Goal: Information Seeking & Learning: Understand process/instructions

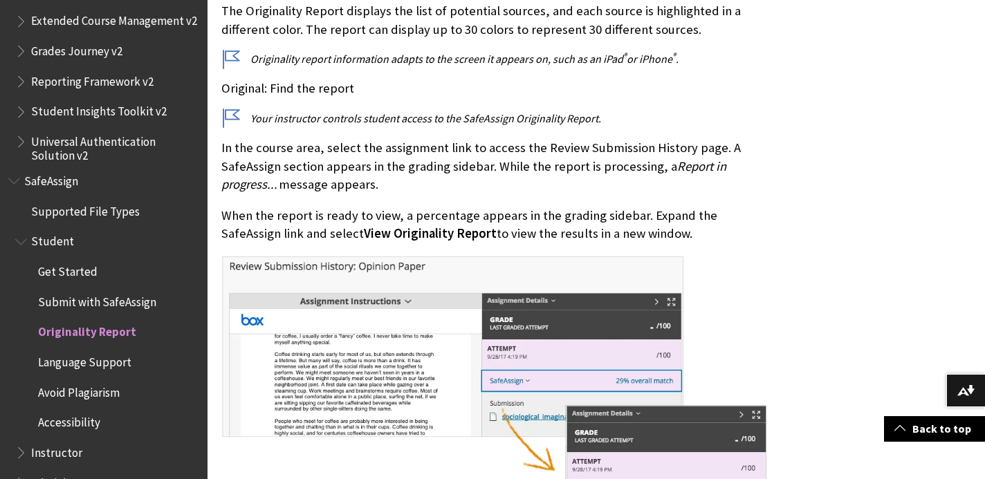
scroll to position [534, 0]
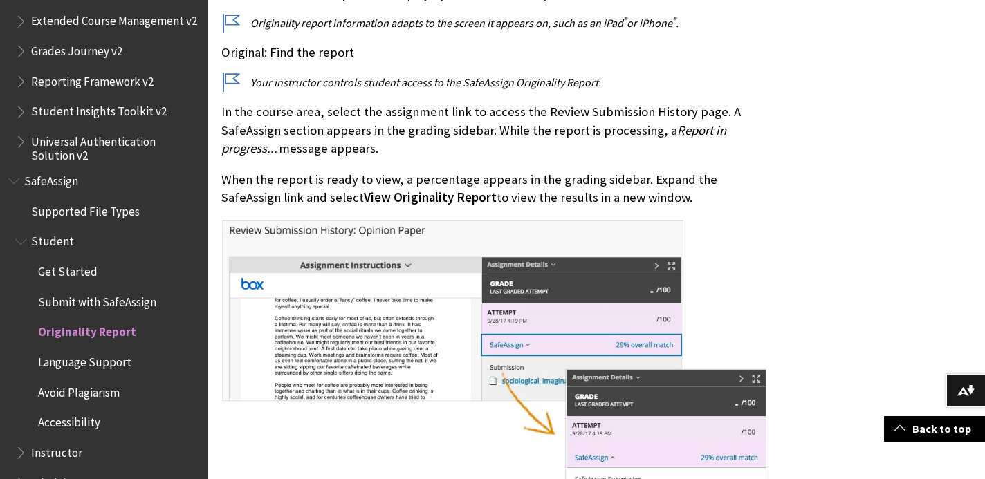
click at [732, 258] on img at bounding box center [493, 382] width 545 height 324
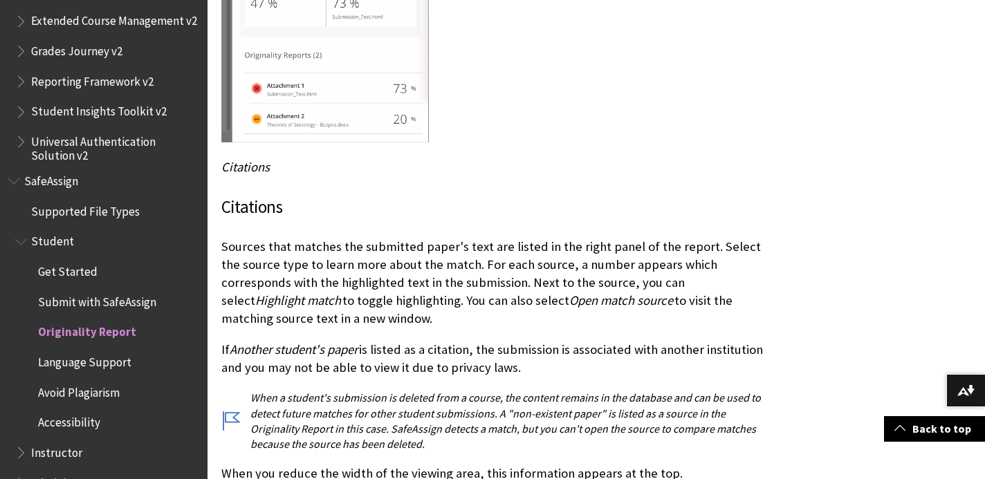
scroll to position [2934, 0]
click at [65, 170] on span "SafeAssign" at bounding box center [103, 182] width 191 height 24
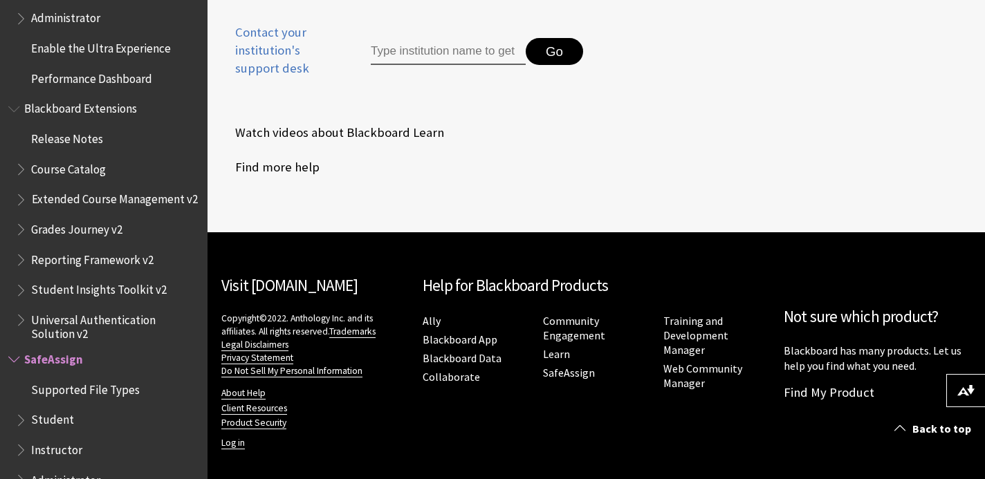
scroll to position [735, 0]
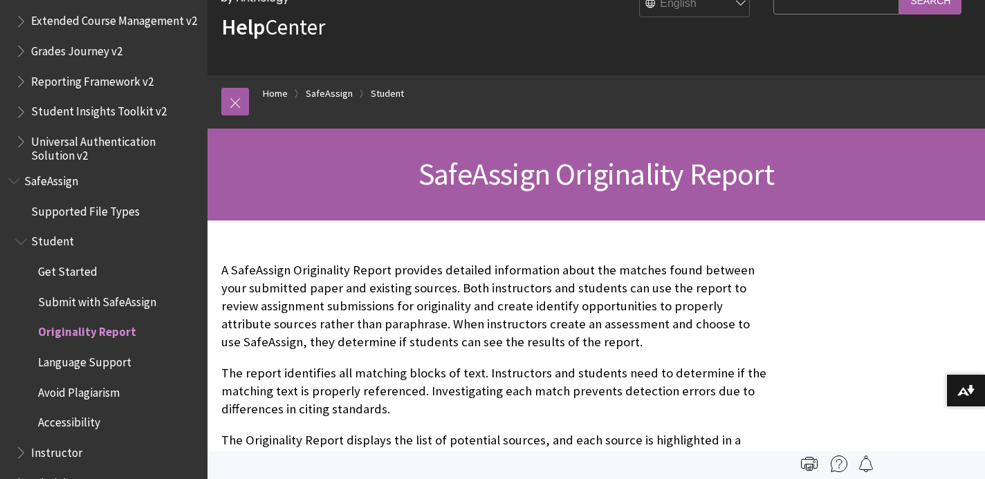
scroll to position [60, 0]
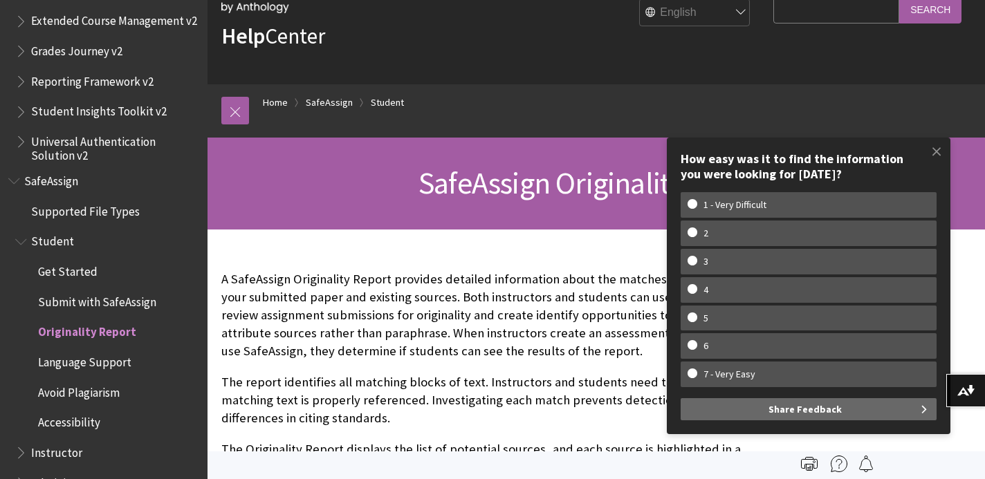
click at [42, 170] on span "SafeAssign" at bounding box center [51, 179] width 54 height 19
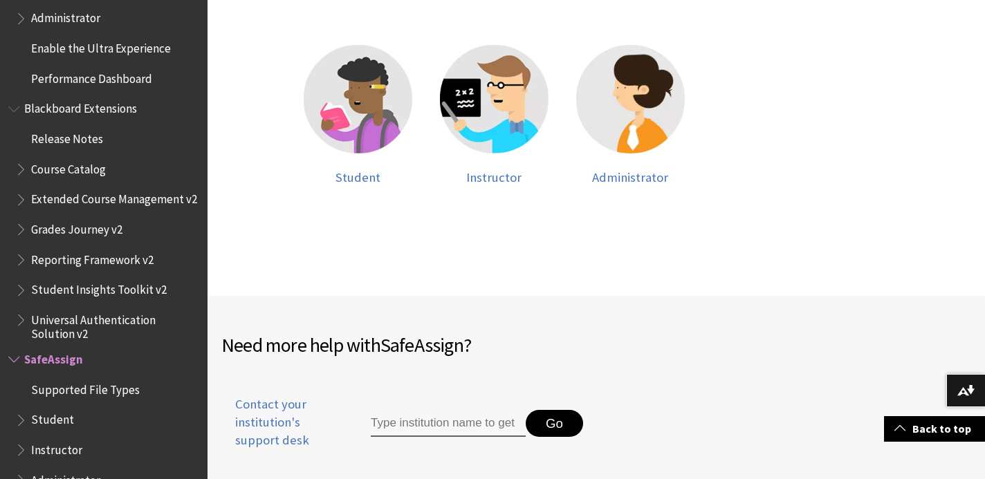
scroll to position [374, 0]
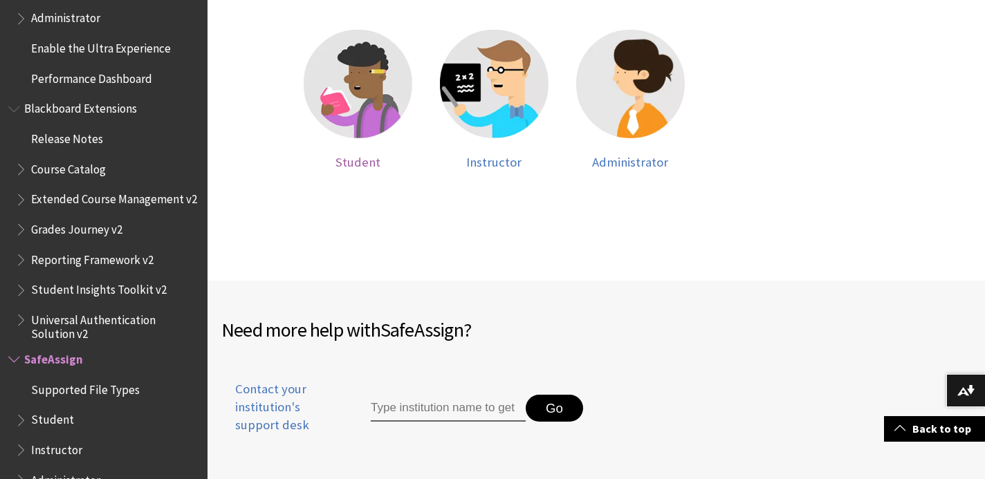
click at [366, 82] on img at bounding box center [358, 84] width 109 height 109
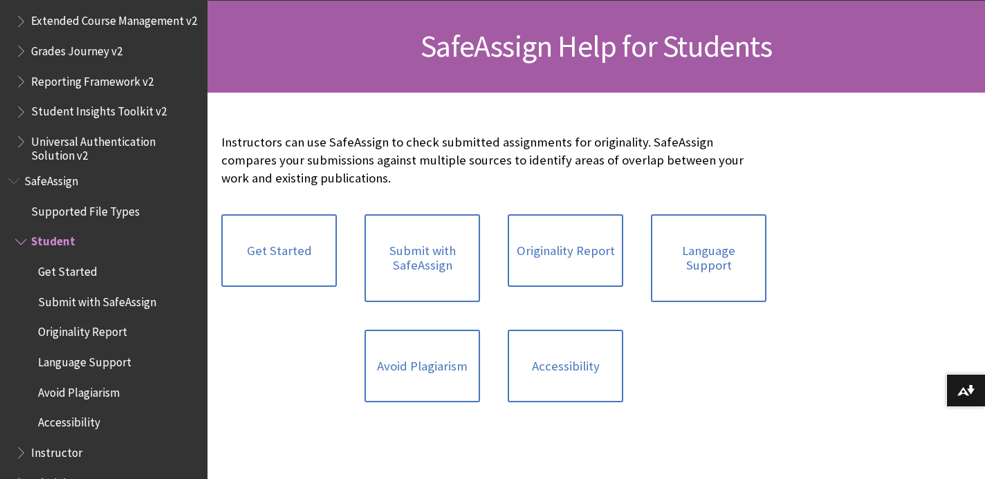
scroll to position [199, 0]
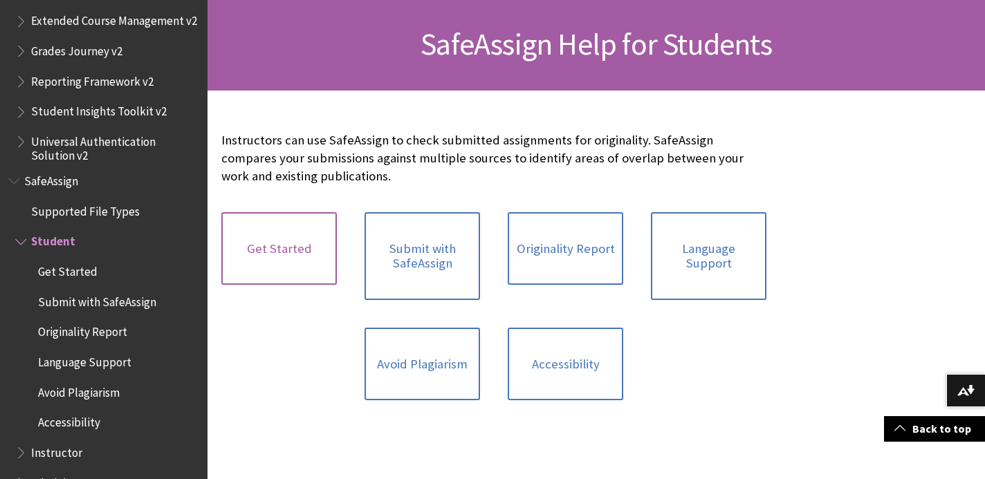
click at [307, 237] on link "Get Started" at bounding box center [279, 248] width 116 height 73
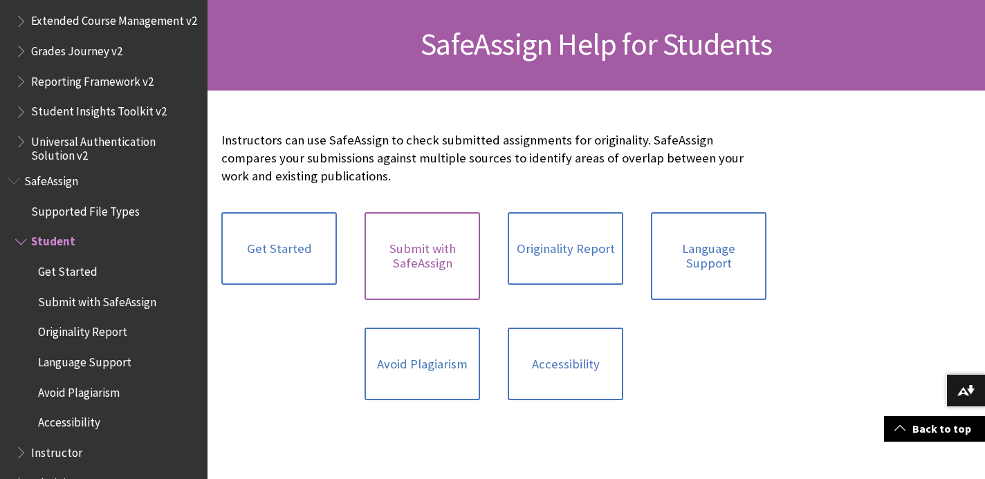
click at [447, 265] on link "Submit with SafeAssign" at bounding box center [423, 256] width 116 height 88
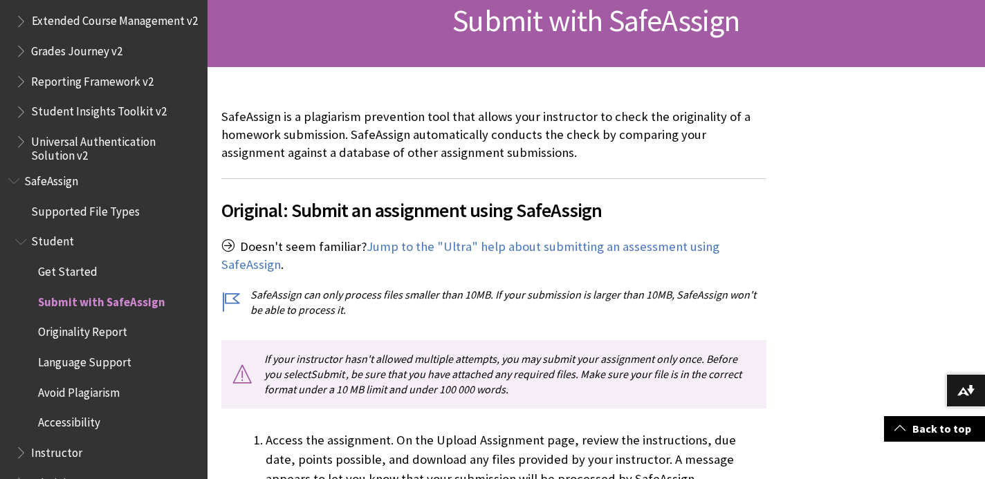
scroll to position [256, 0]
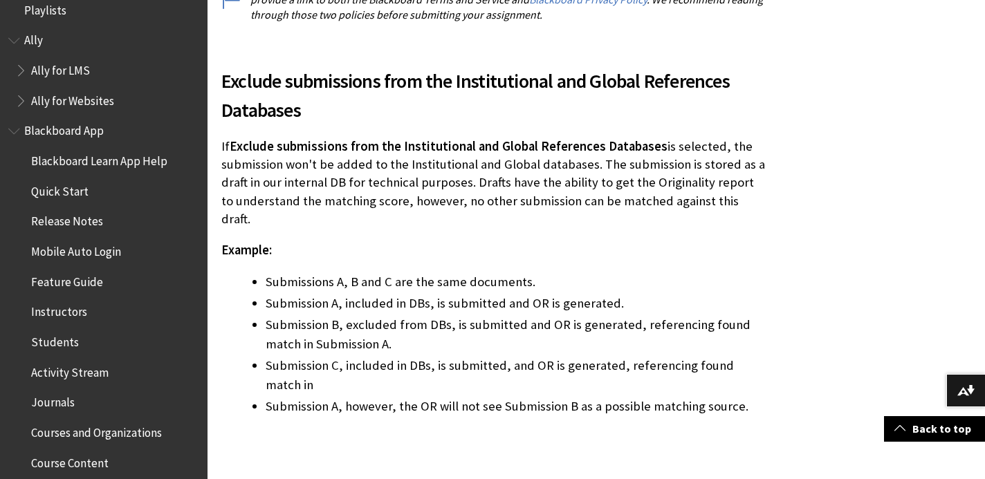
scroll to position [0, 0]
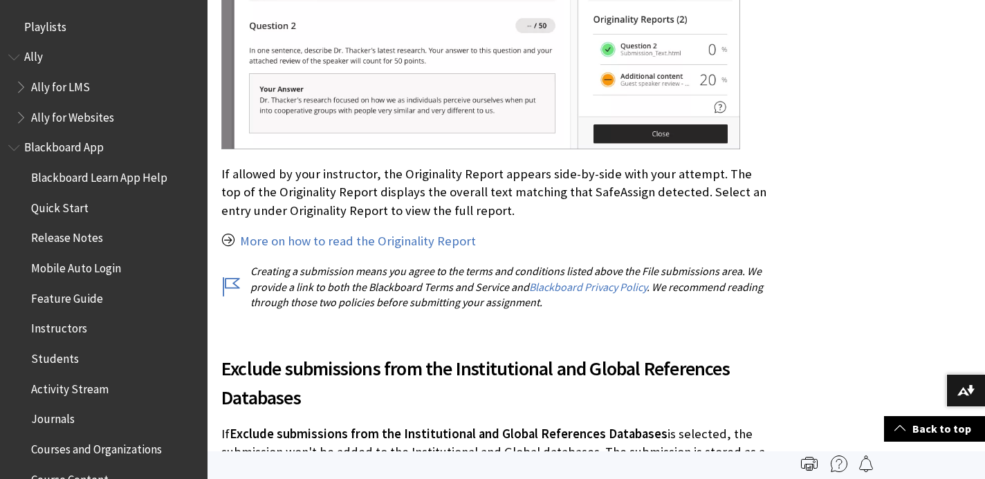
drag, startPoint x: 91, startPoint y: 103, endPoint x: 90, endPoint y: -61, distance: 164.0
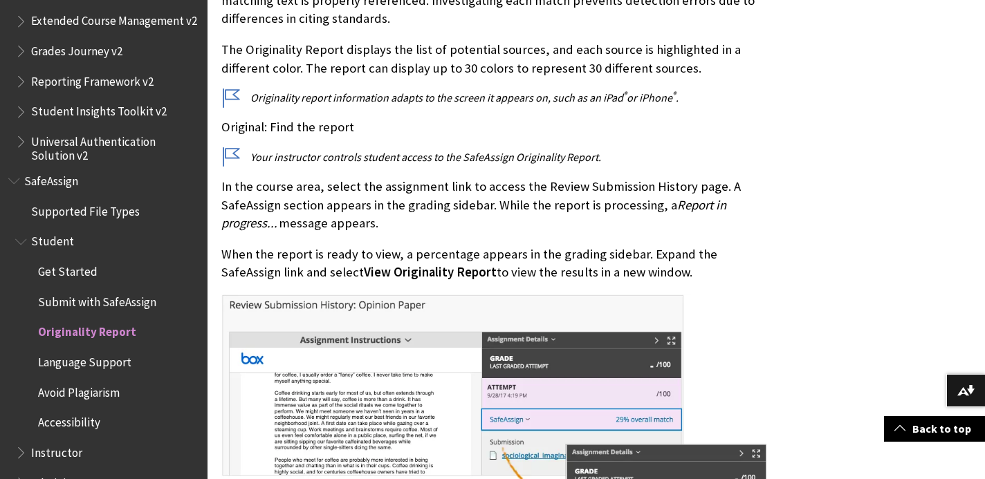
scroll to position [464, 0]
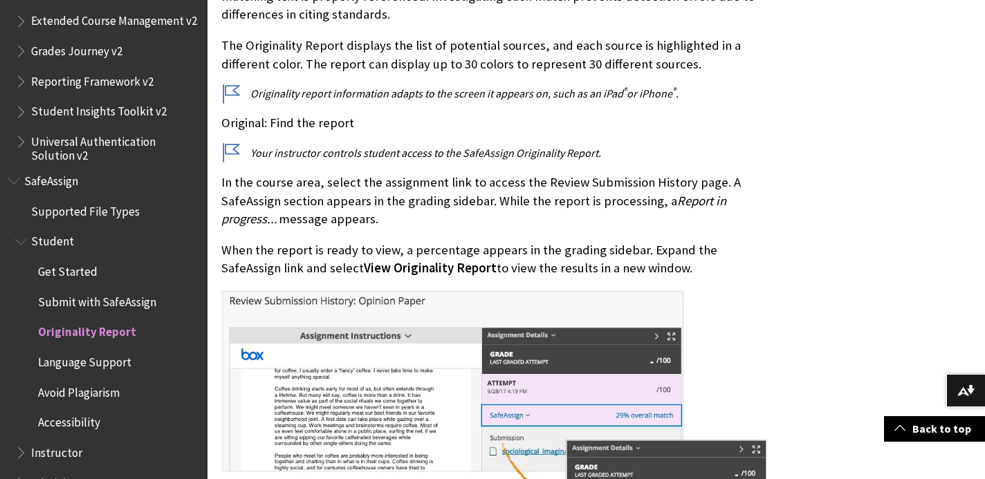
click at [65, 230] on span "Student" at bounding box center [52, 239] width 43 height 19
click at [68, 260] on span "Get Started" at bounding box center [68, 269] width 60 height 19
click at [72, 291] on span "Submit with SafeAssign" at bounding box center [97, 300] width 118 height 19
click at [72, 291] on span "Submit with SafeAssign" at bounding box center [101, 300] width 127 height 19
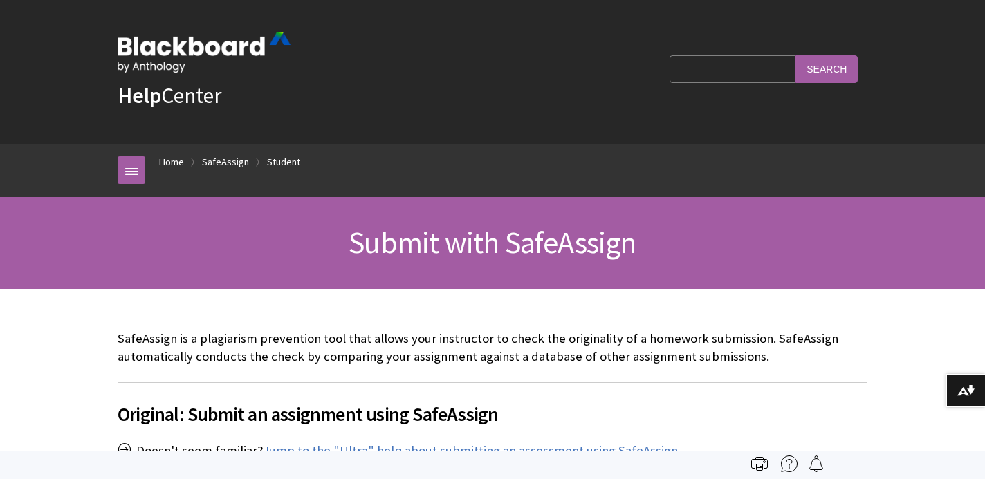
scroll to position [1586, 0]
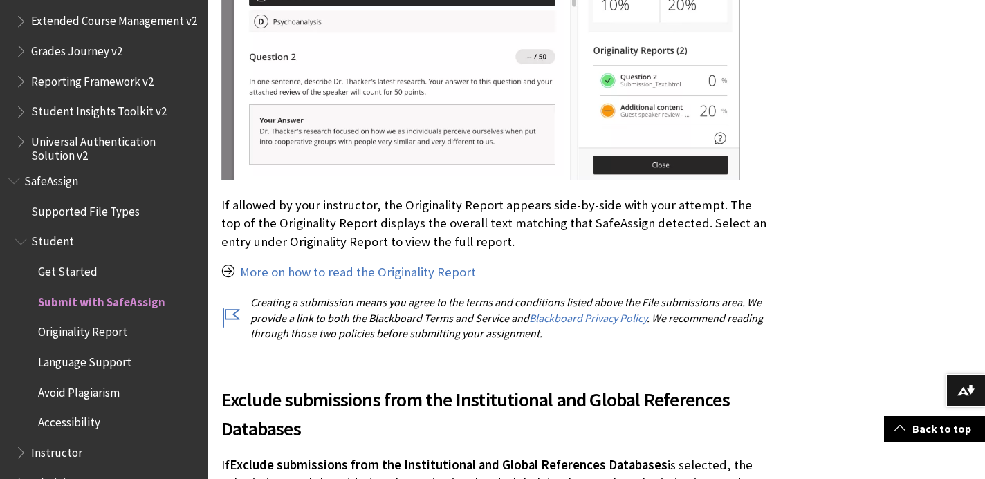
scroll to position [2645, 0]
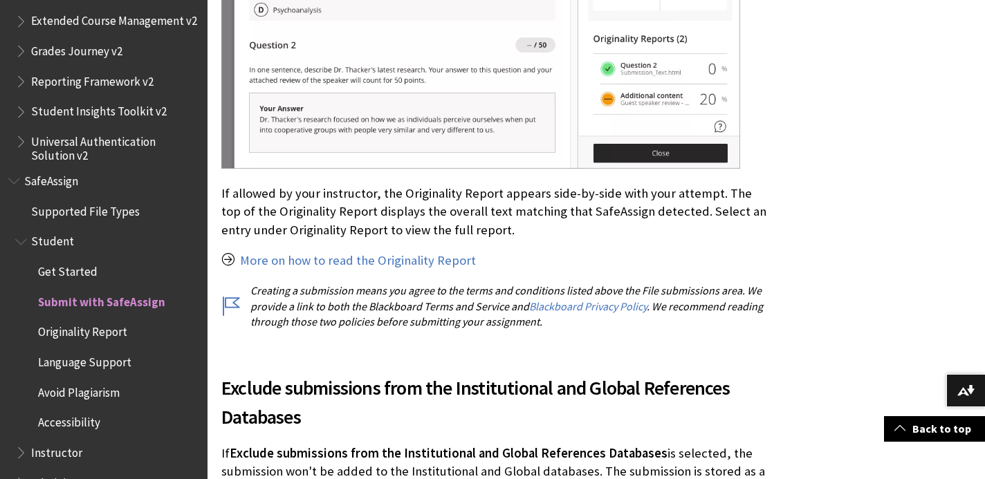
click at [129, 200] on span "Supported File Types" at bounding box center [85, 209] width 109 height 19
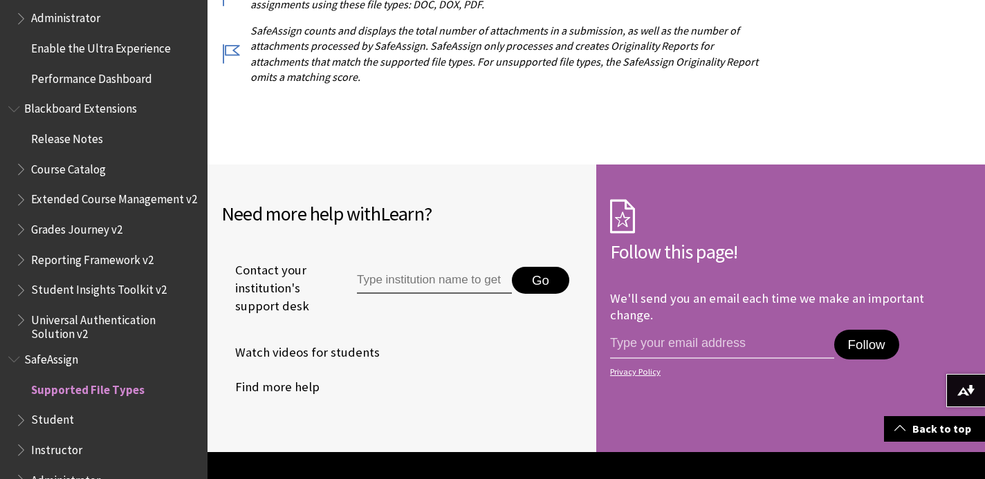
scroll to position [627, 0]
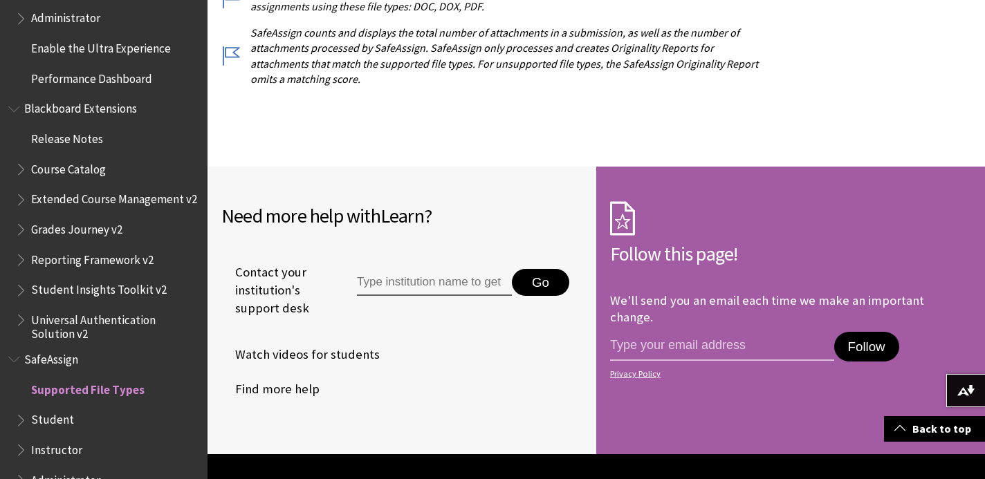
drag, startPoint x: 90, startPoint y: 46, endPoint x: 77, endPoint y: -75, distance: 121.7
click at [77, 0] on html "Skip to main content Help Center English عربية Català Cymraeg Deutsch Español S…" at bounding box center [492, 27] width 985 height 1308
click at [179, 37] on span "Enable the Ultra Experience" at bounding box center [107, 49] width 184 height 24
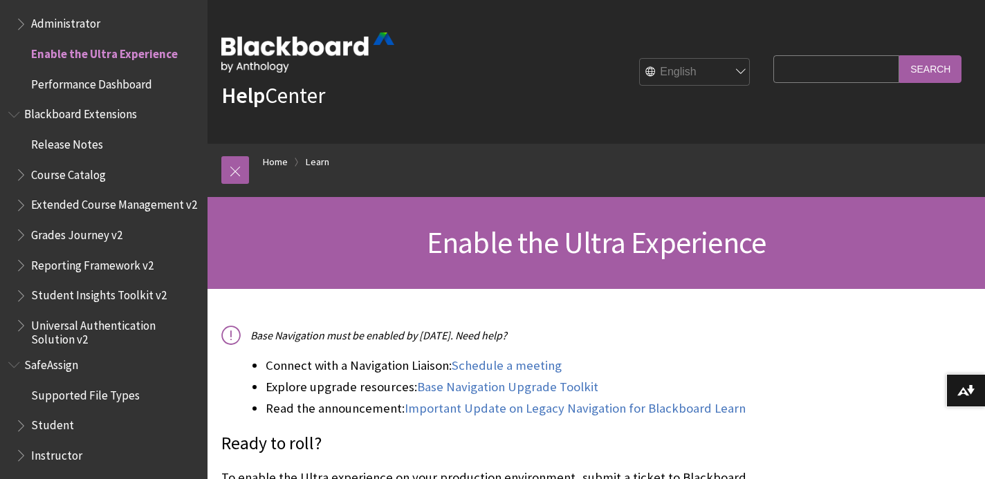
click at [35, 414] on span "Student" at bounding box center [52, 423] width 43 height 19
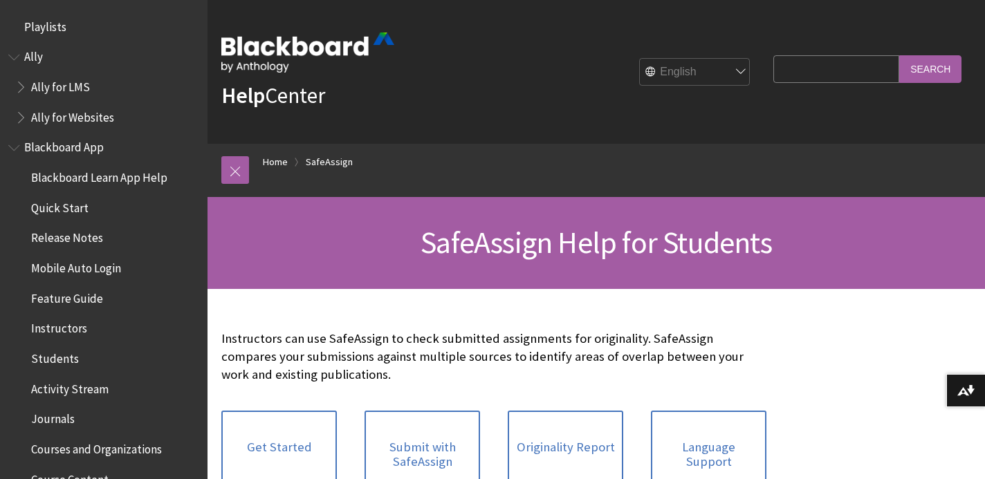
scroll to position [1586, 0]
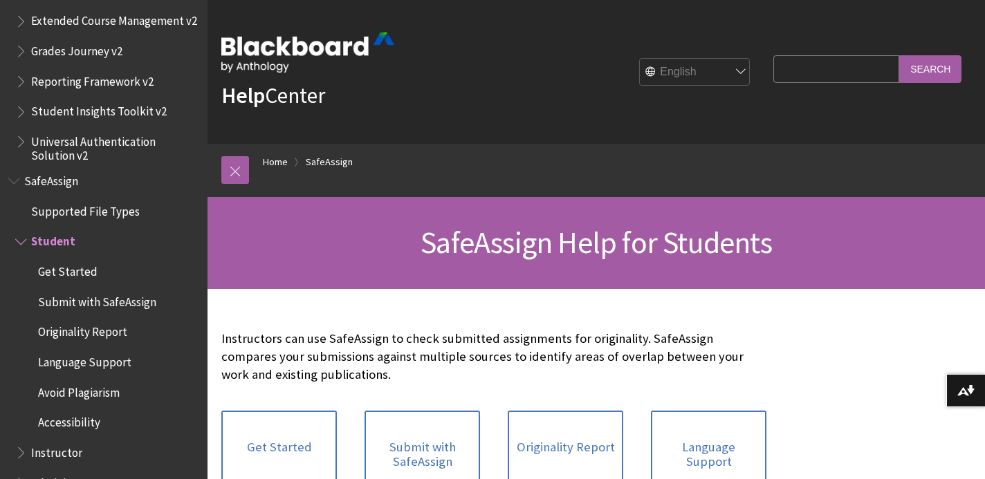
click at [349, 311] on div "Instructors can use SafeAssign to check submitted assignments for originality. …" at bounding box center [494, 471] width 573 height 365
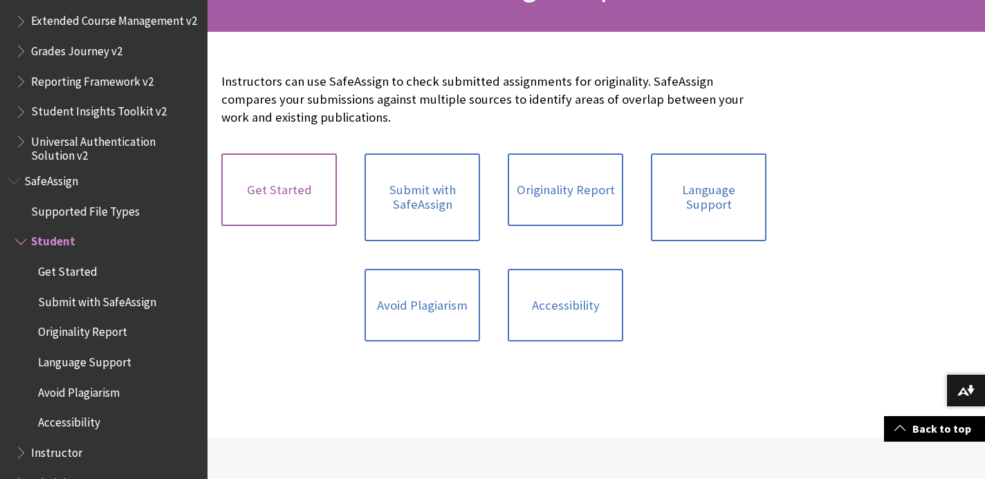
scroll to position [252, 0]
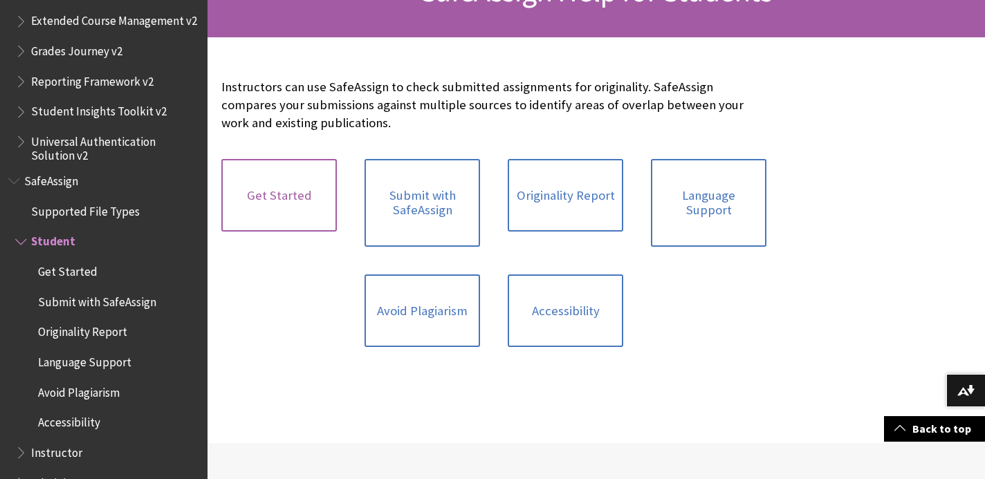
click at [309, 183] on link "Get Started" at bounding box center [279, 195] width 116 height 73
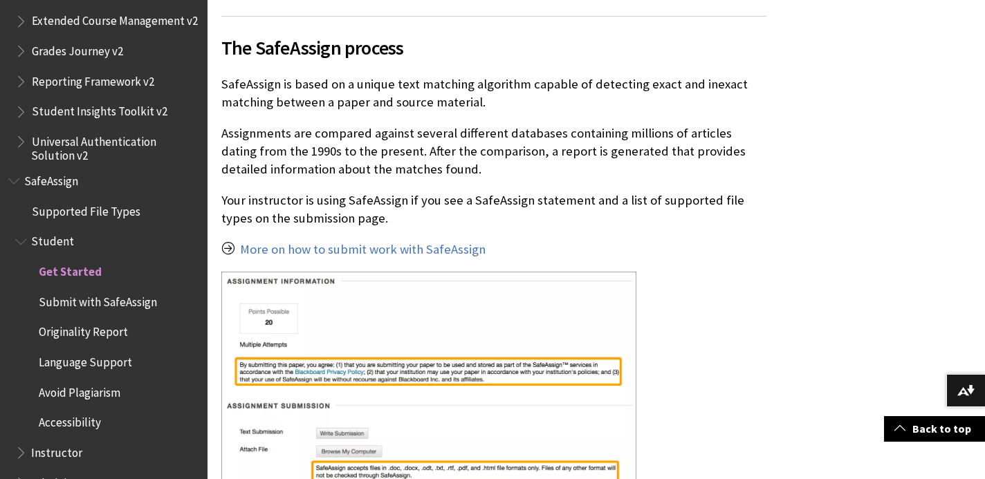
scroll to position [410, 0]
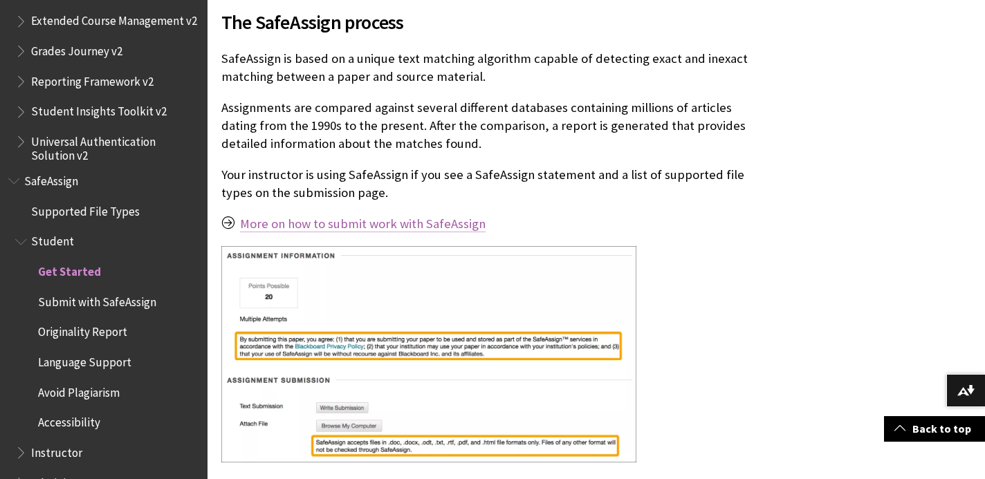
click at [308, 222] on link "More on how to submit work with SafeAssign" at bounding box center [363, 224] width 246 height 17
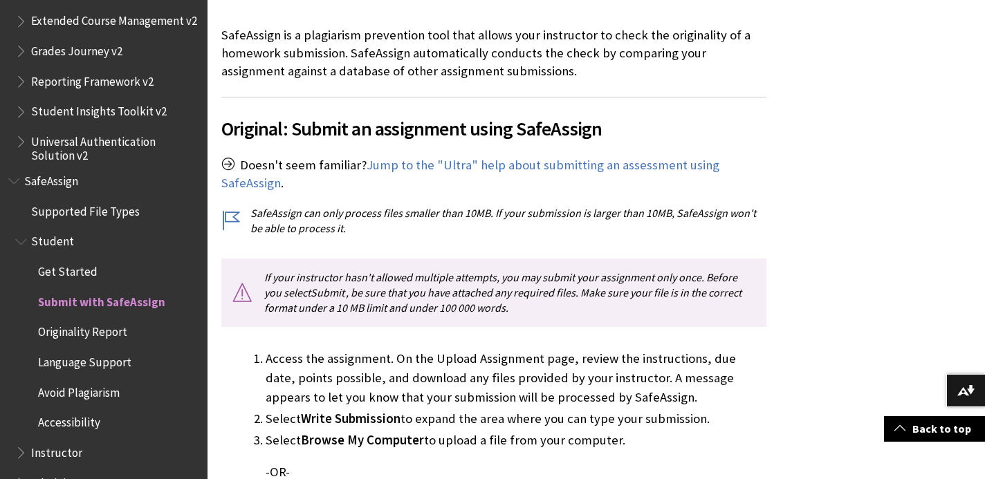
scroll to position [307, 0]
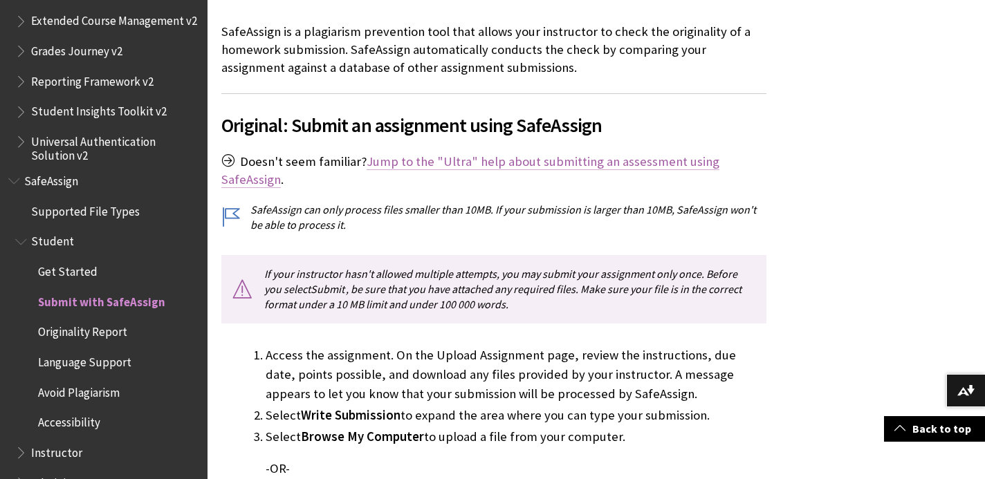
click at [558, 161] on link "Jump to the "Ultra" help about submitting an assessment using SafeAssign" at bounding box center [470, 171] width 498 height 35
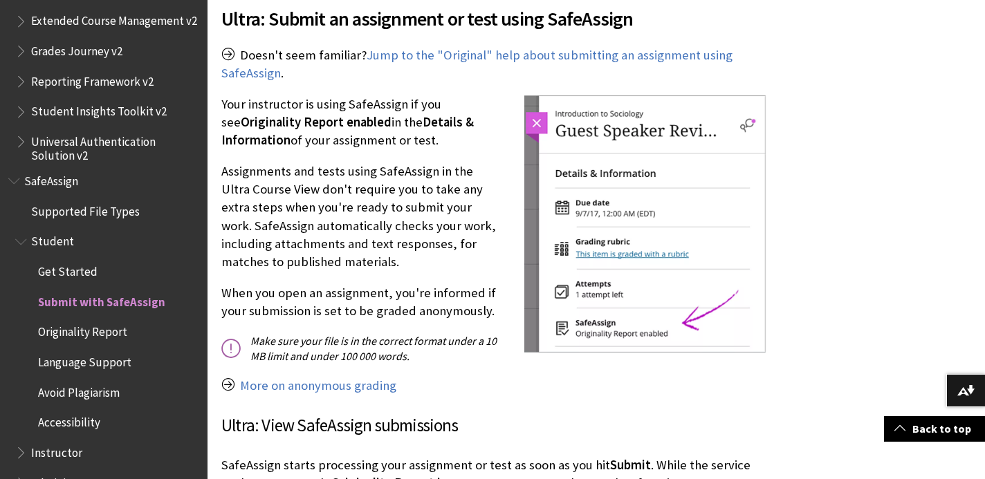
click at [807, 297] on div "Doesn't seem familiar? ." at bounding box center [597, 201] width 778 height 3162
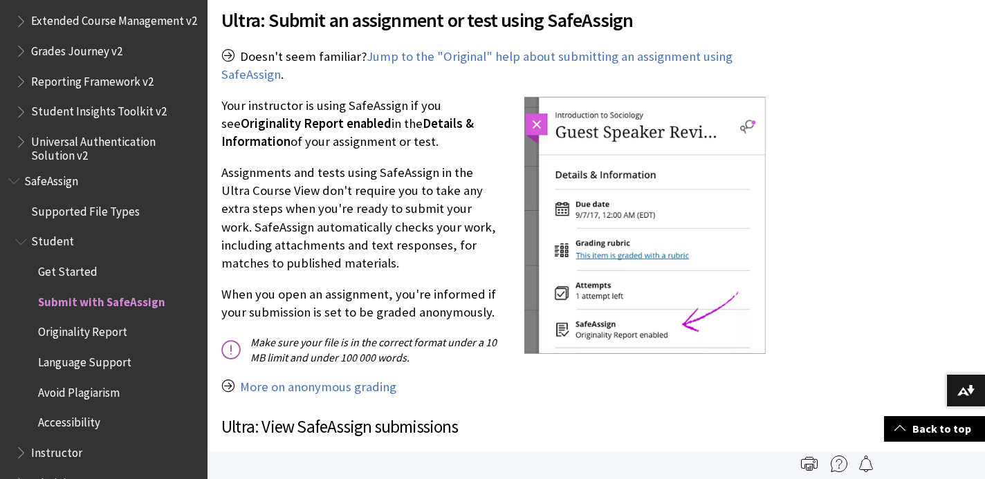
scroll to position [1652, 0]
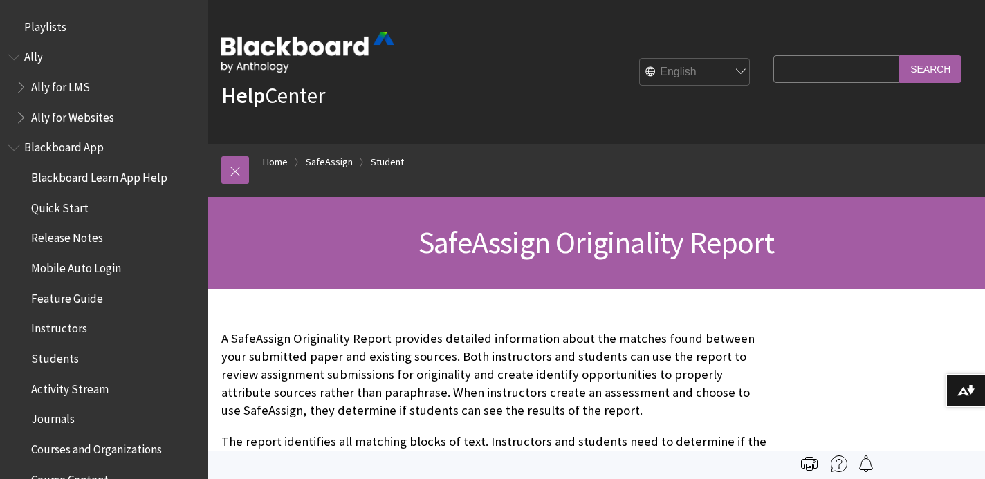
scroll to position [1586, 0]
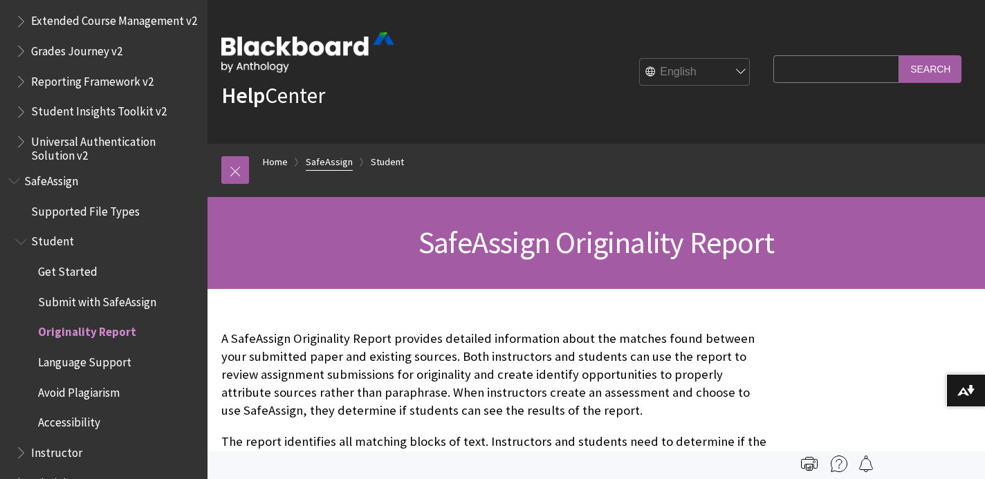
click at [342, 160] on link "SafeAssign" at bounding box center [329, 162] width 47 height 17
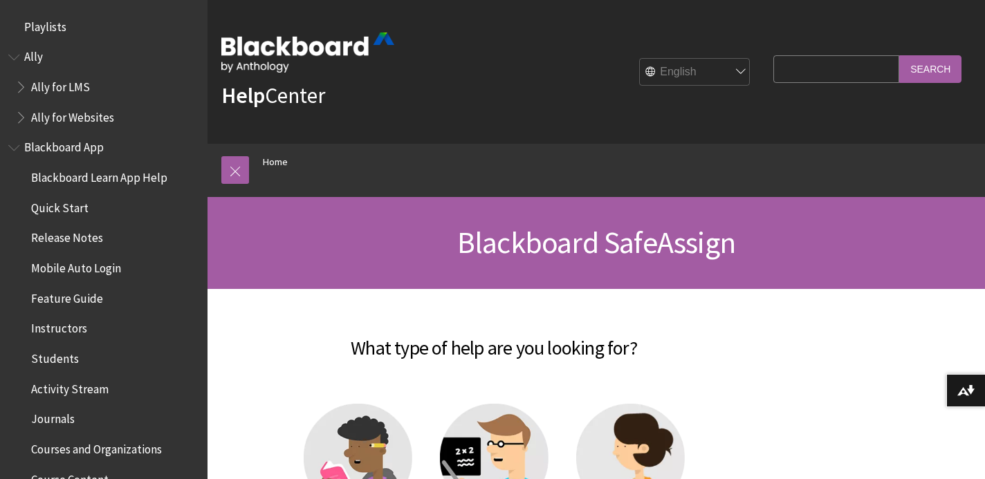
scroll to position [1407, 0]
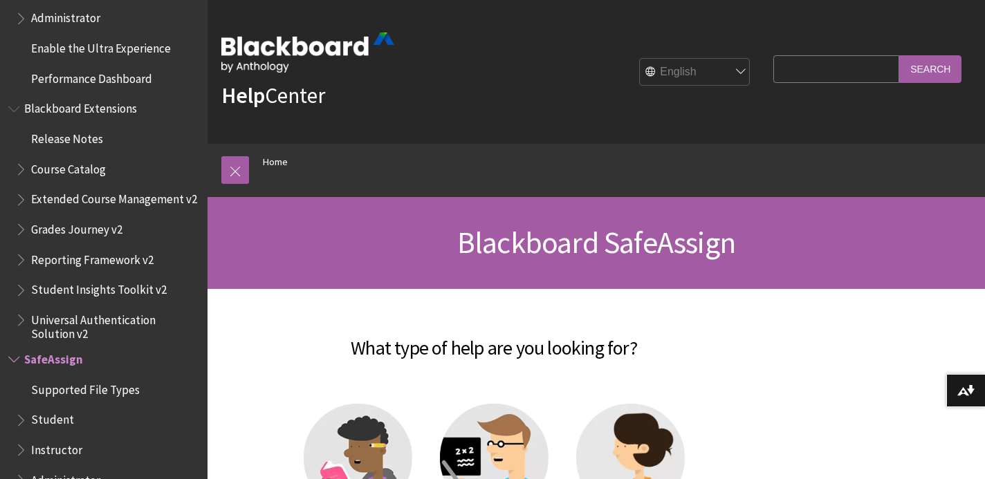
click at [554, 324] on h2 "What type of help are you looking for?" at bounding box center [493, 340] width 545 height 46
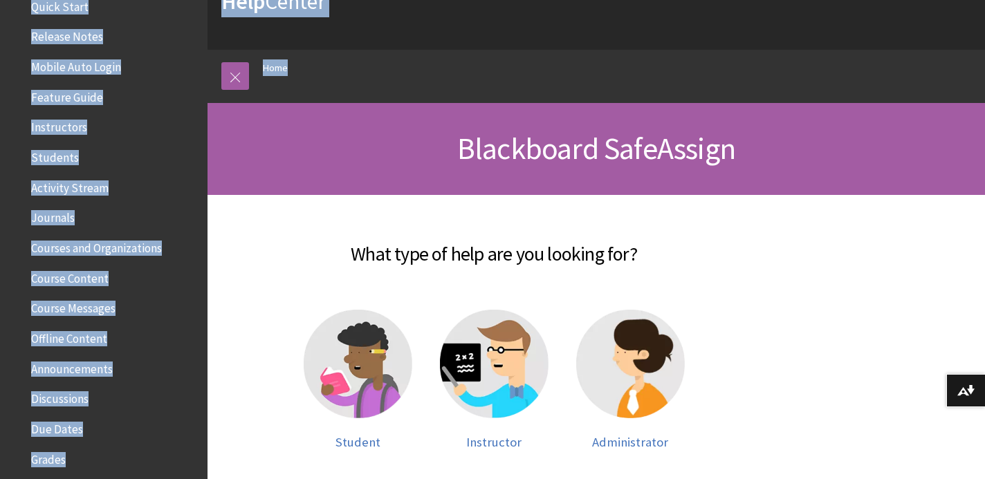
scroll to position [0, 0]
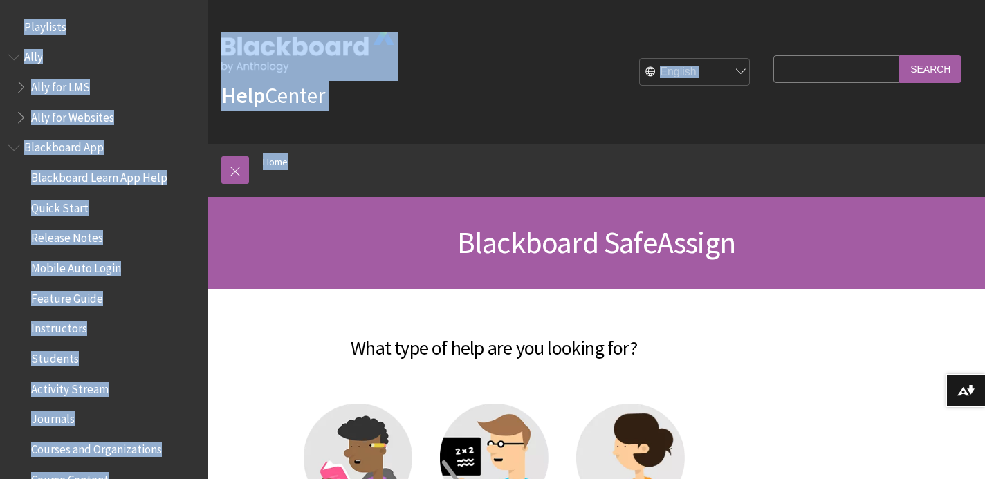
drag, startPoint x: 129, startPoint y: 98, endPoint x: 134, endPoint y: -94, distance: 191.7
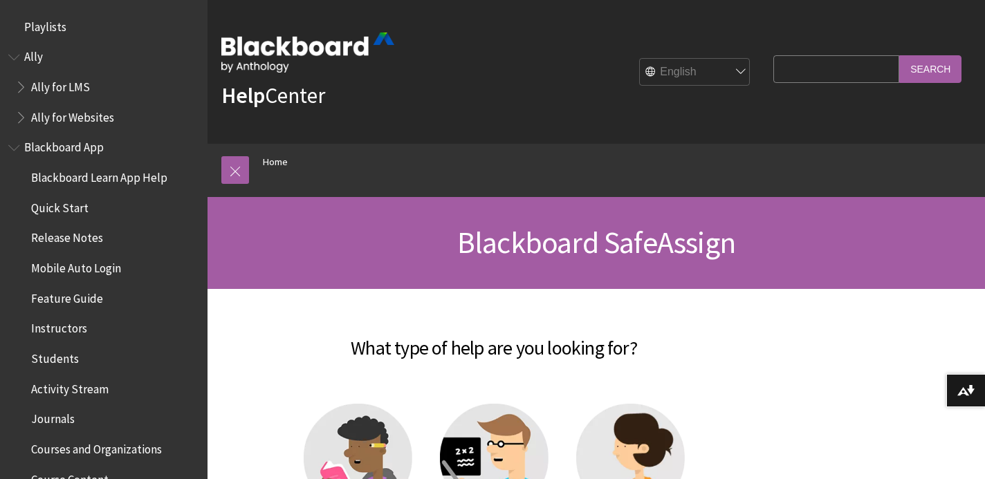
click at [778, 64] on fieldset "Search Query Search" at bounding box center [867, 72] width 205 height 42
click at [826, 76] on input "Search Query" at bounding box center [837, 68] width 126 height 27
type input "che4ck my paper"
click at [931, 68] on input "Search" at bounding box center [930, 68] width 62 height 27
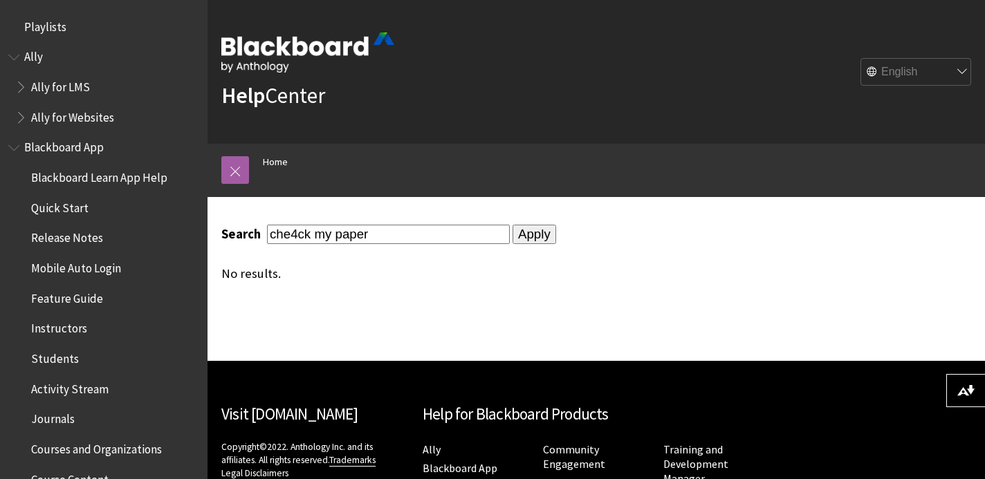
click at [60, 264] on span "Mobile Auto Login" at bounding box center [76, 266] width 90 height 19
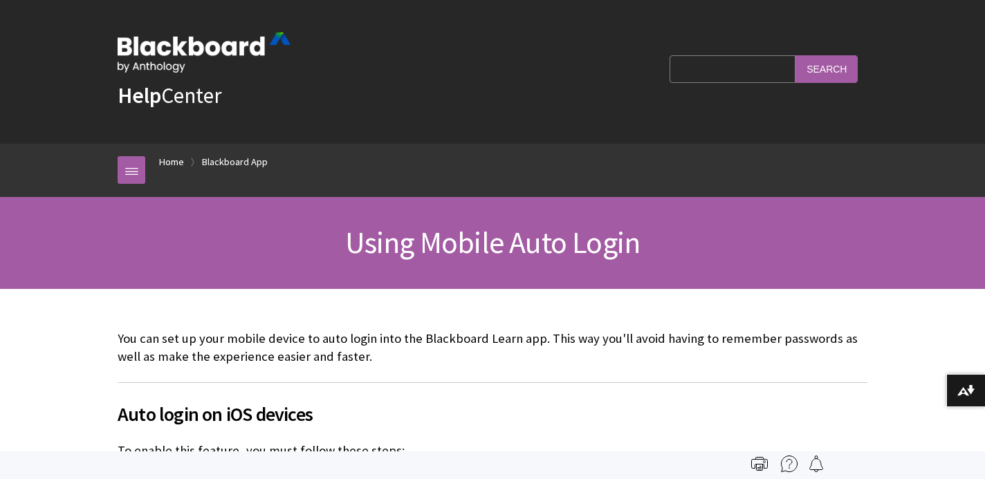
scroll to position [232, 0]
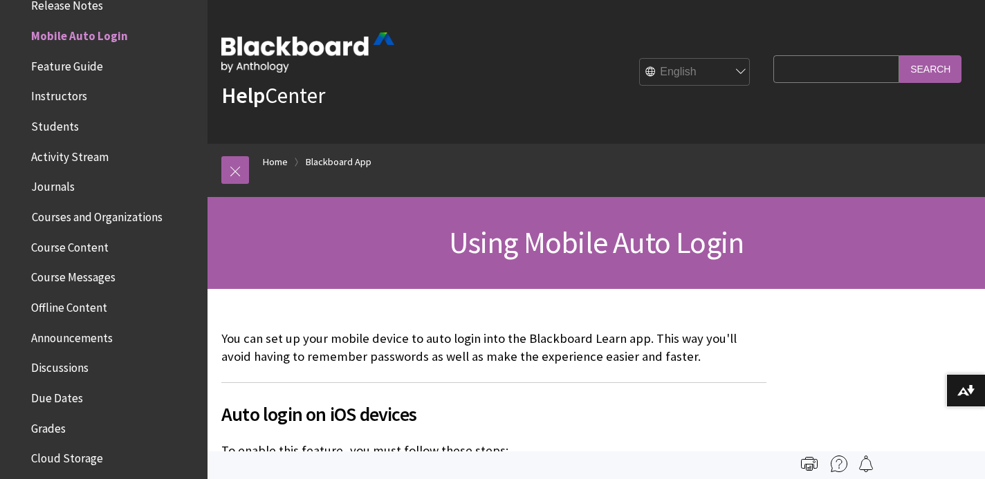
click at [361, 180] on ol "Home Blackboard App" at bounding box center [610, 164] width 722 height 41
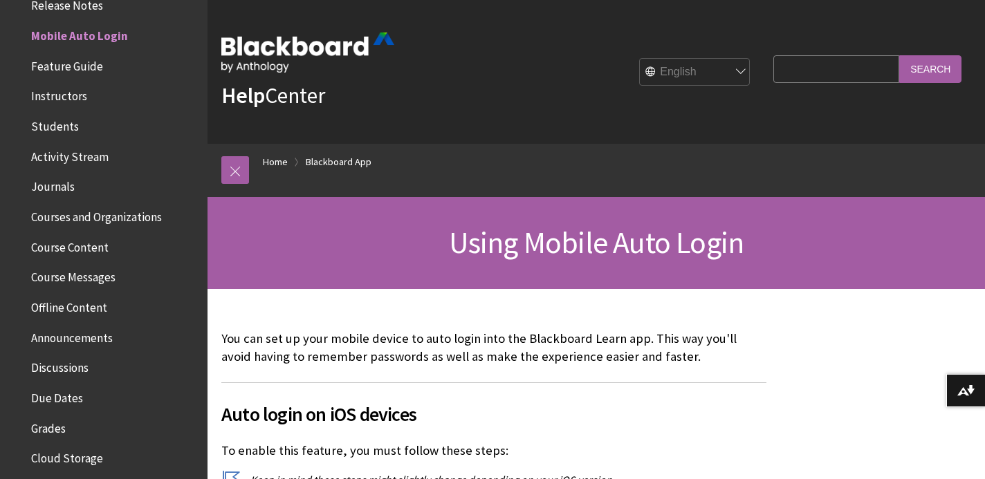
scroll to position [0, 0]
click at [86, 246] on span "Course Content" at bounding box center [69, 245] width 77 height 19
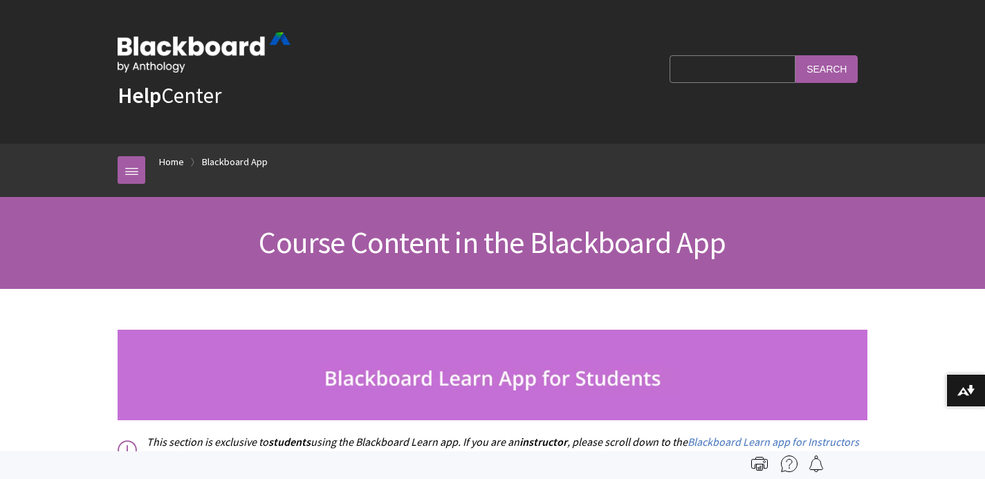
scroll to position [441, 0]
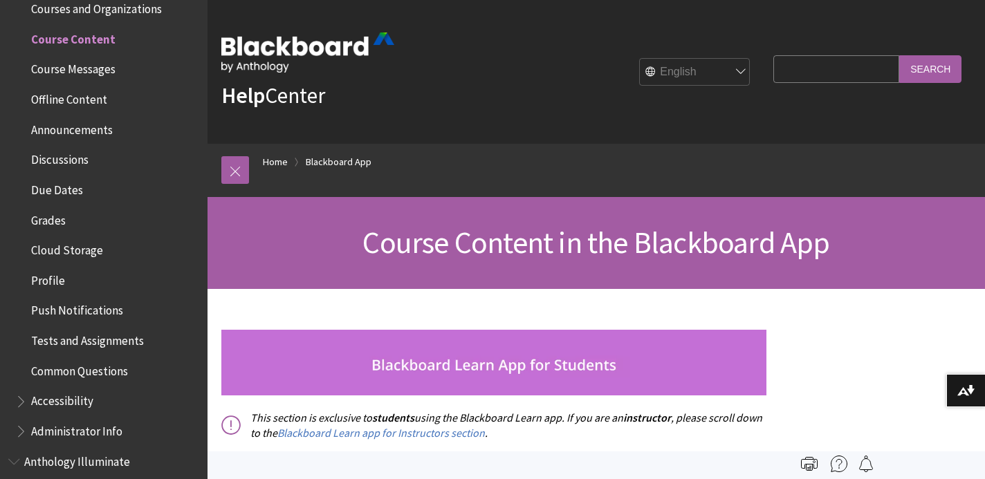
click at [87, 66] on span "Course Messages" at bounding box center [73, 67] width 84 height 19
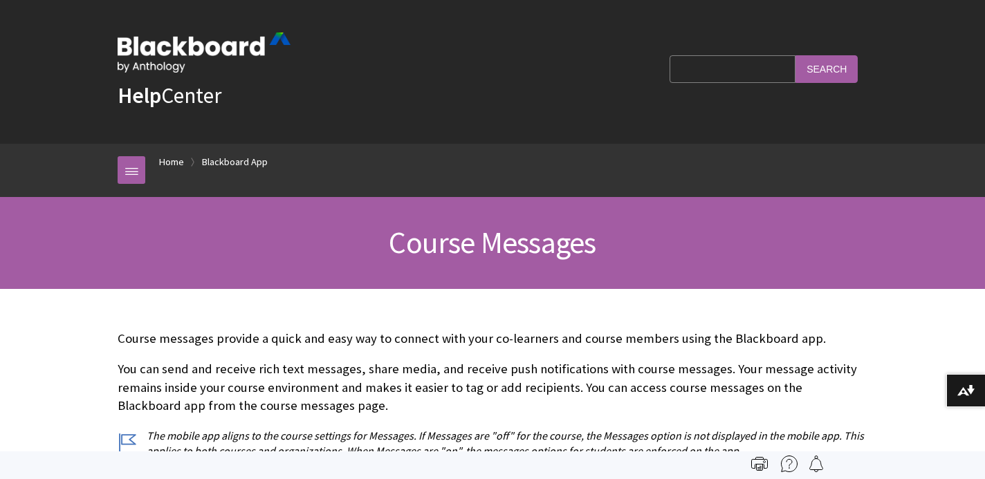
scroll to position [470, 0]
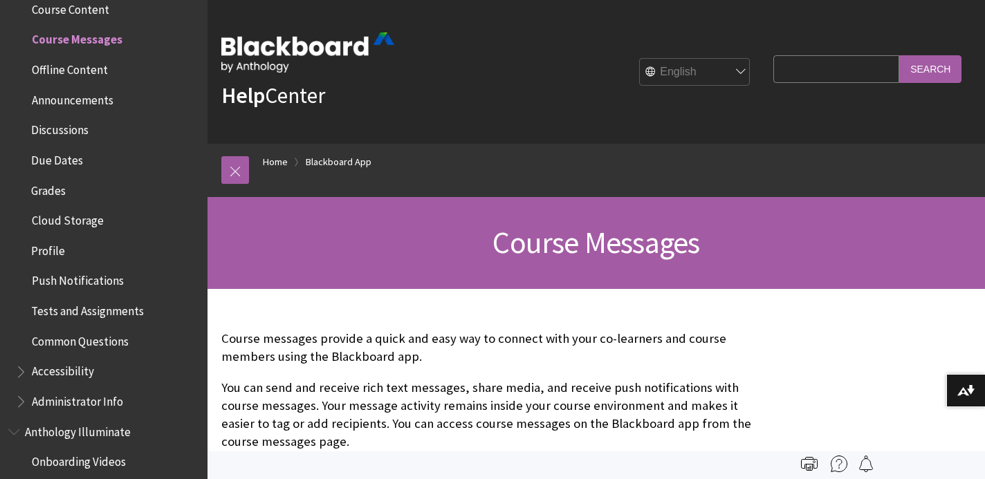
click at [63, 91] on span "Announcements" at bounding box center [72, 98] width 82 height 19
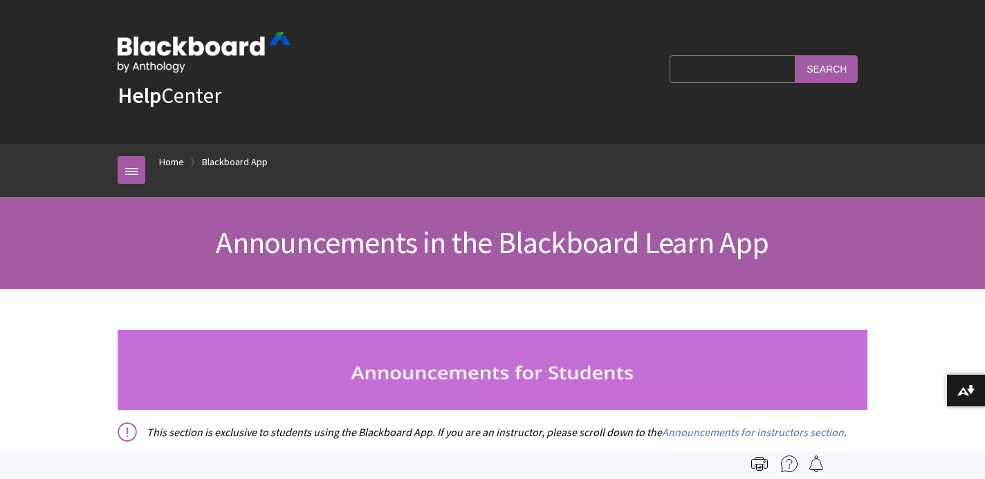
scroll to position [530, 0]
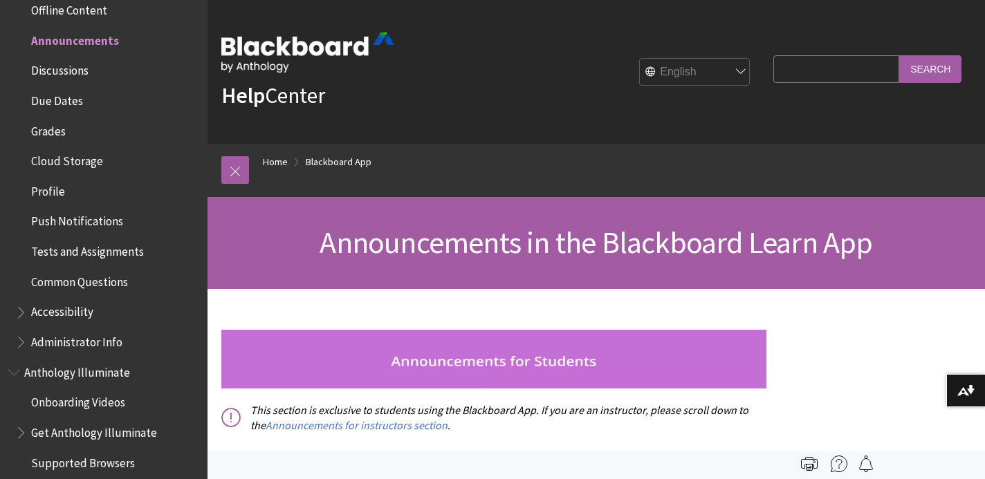
click at [39, 125] on span "Grades" at bounding box center [48, 129] width 35 height 19
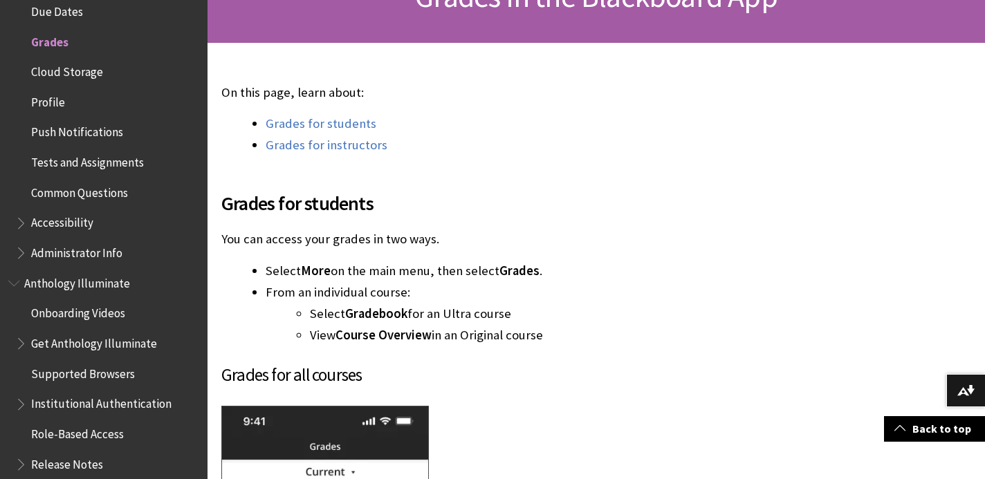
scroll to position [247, 0]
click at [272, 326] on ul "Select Gradebook for an Ultra course View Course Overview in an Original course" at bounding box center [516, 324] width 501 height 41
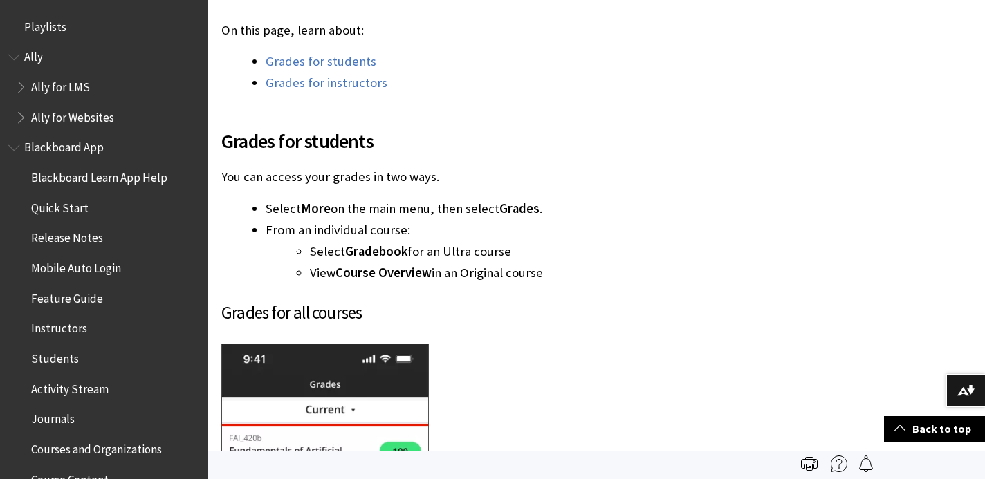
scroll to position [93, 0]
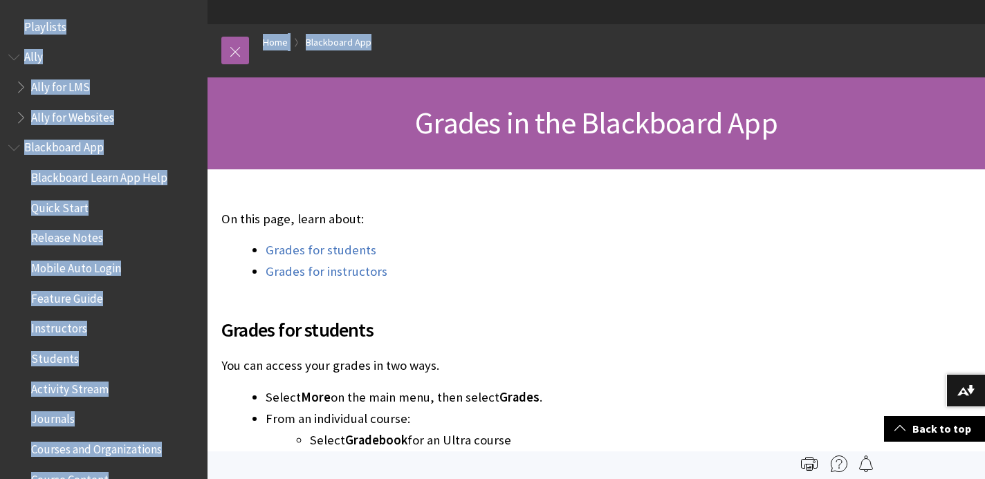
drag, startPoint x: 188, startPoint y: 165, endPoint x: 128, endPoint y: -94, distance: 265.7
